Goal: Task Accomplishment & Management: Manage account settings

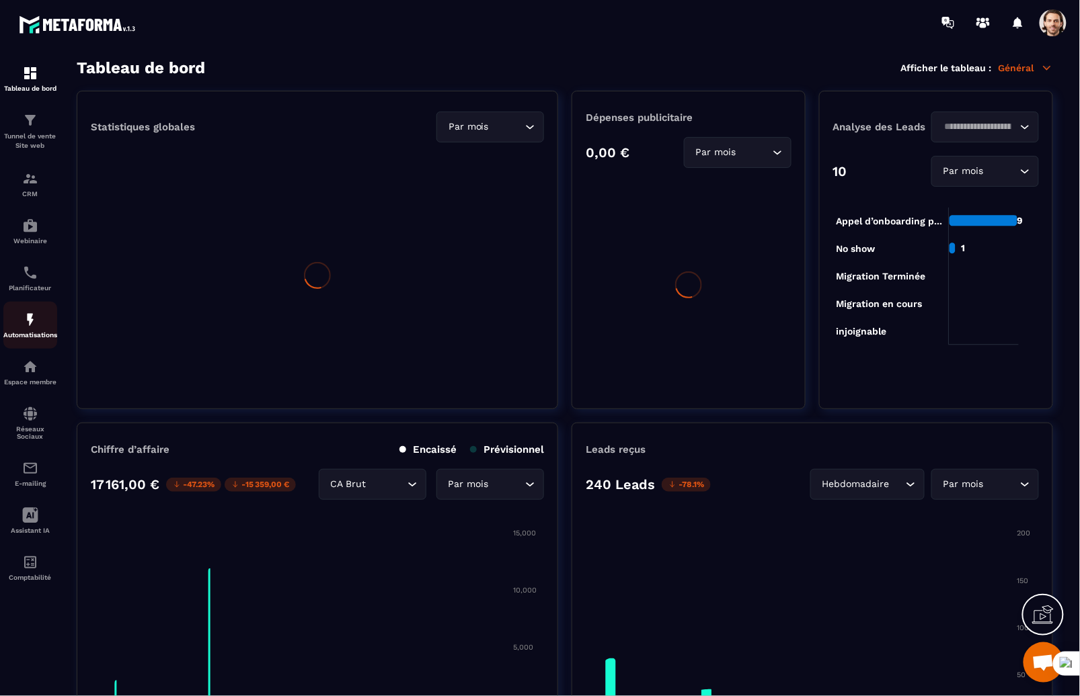
click at [18, 321] on div "Automatisations" at bounding box center [30, 325] width 54 height 27
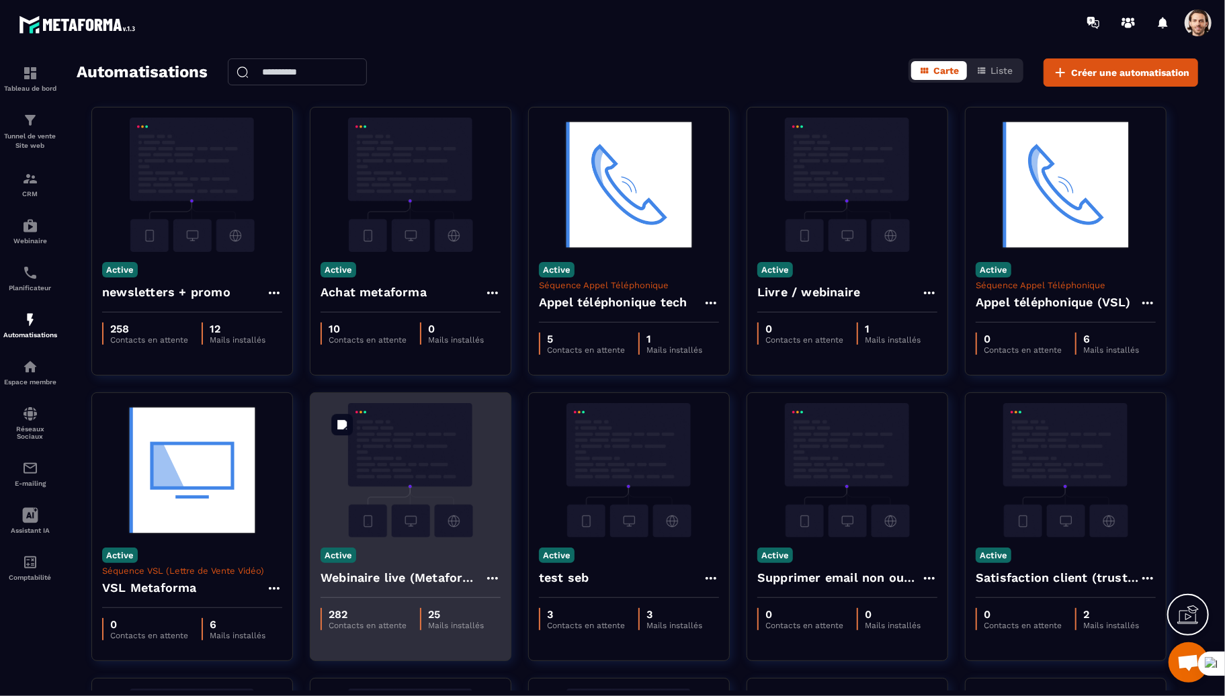
click at [392, 509] on img at bounding box center [411, 470] width 180 height 134
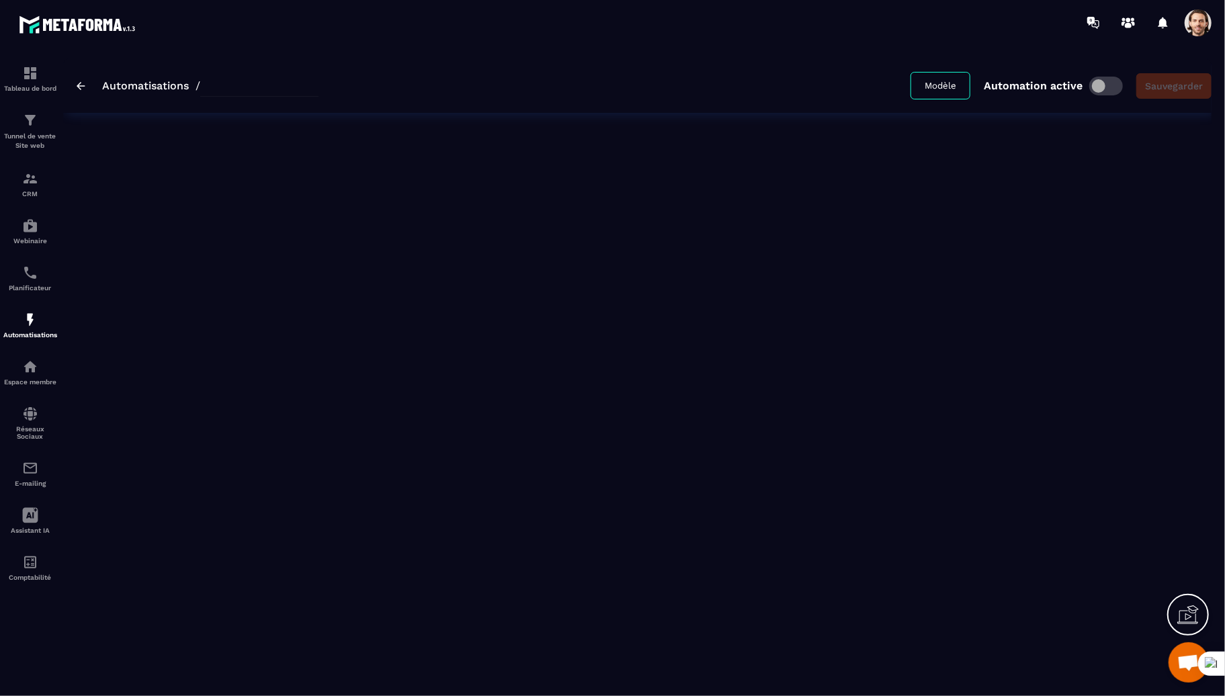
type input "**********"
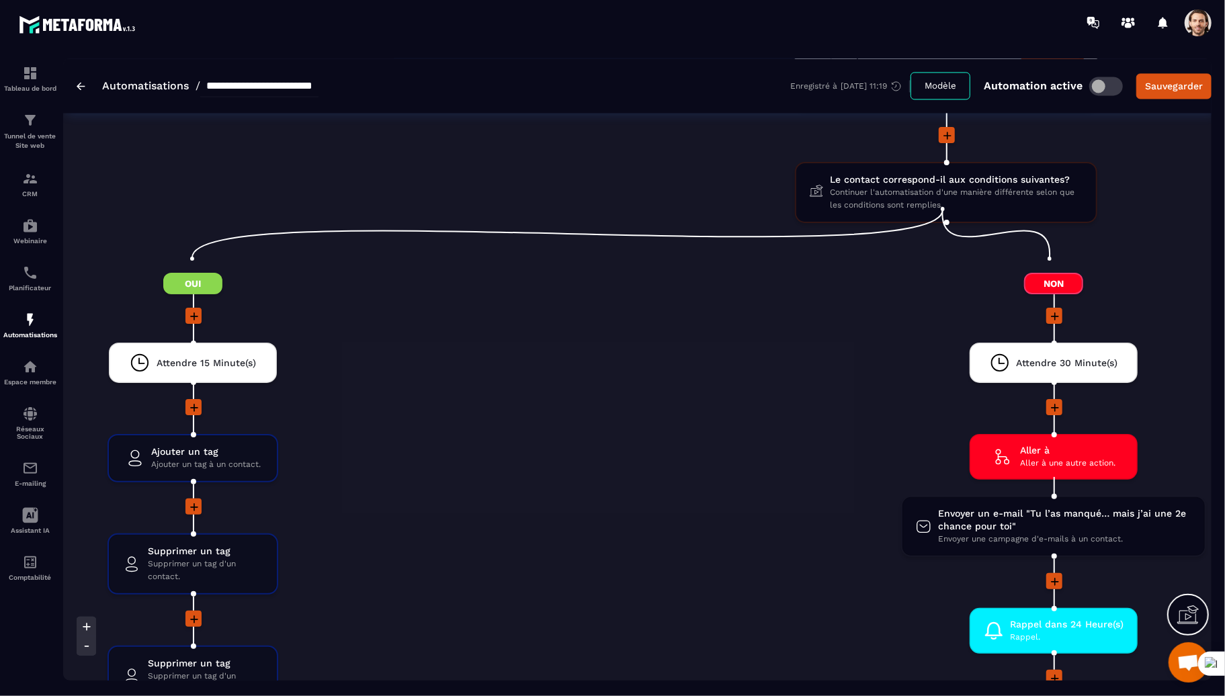
scroll to position [1537, 0]
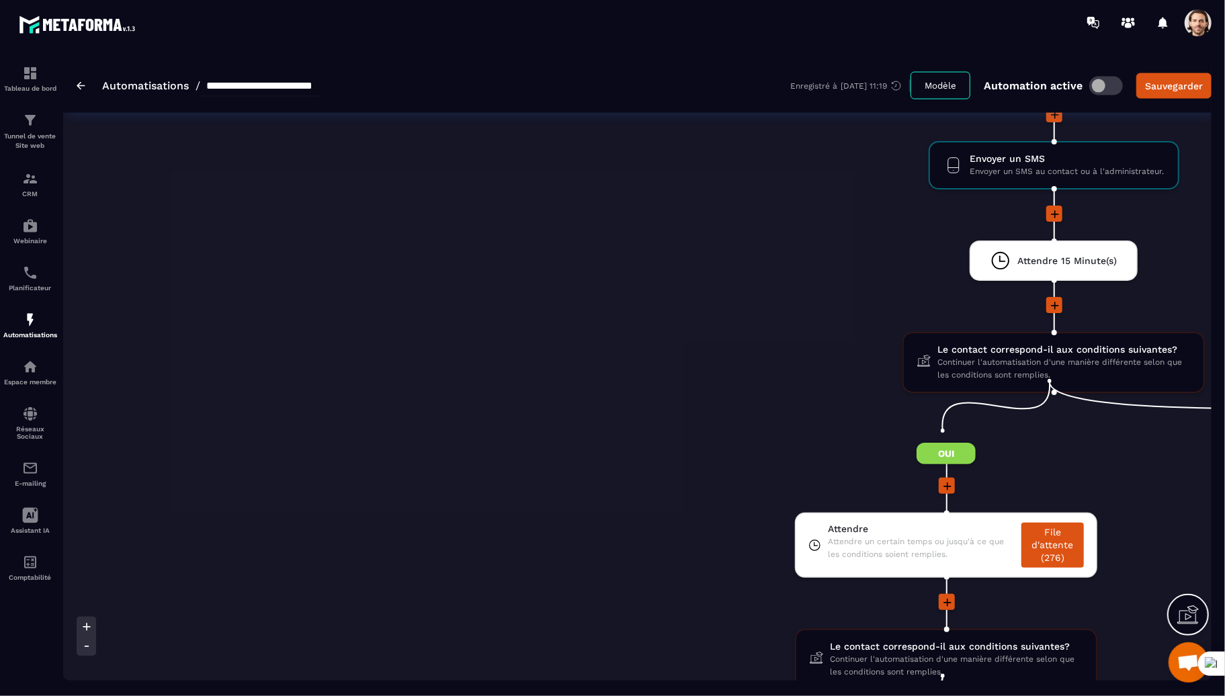
click at [1079, 26] on span at bounding box center [1198, 22] width 27 height 27
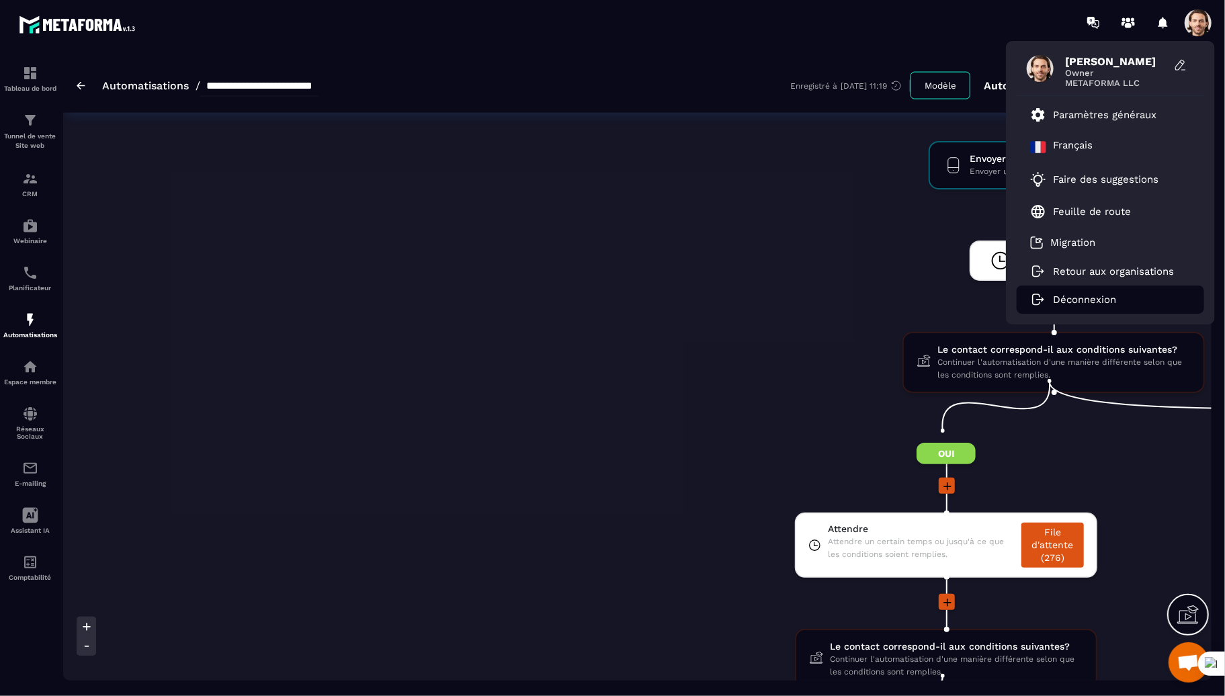
click at [1077, 302] on p "Déconnexion" at bounding box center [1084, 300] width 63 height 12
